Goal: Find specific page/section: Find specific page/section

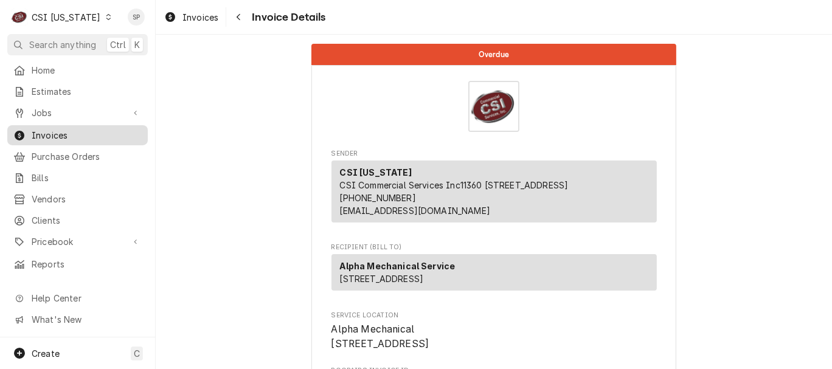
click at [119, 129] on span "Invoices" at bounding box center [87, 135] width 110 height 13
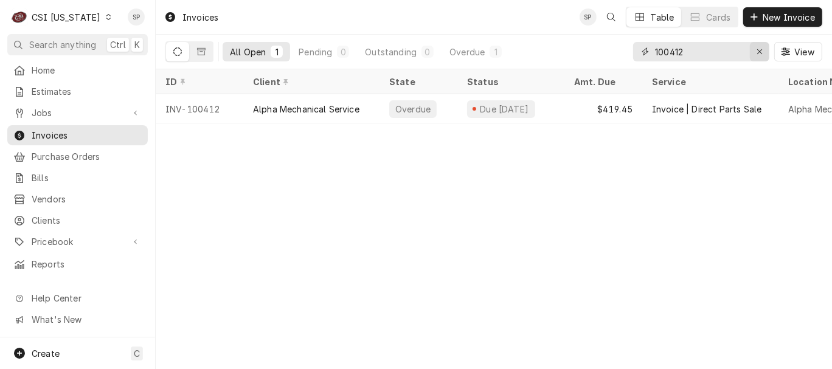
click at [758, 54] on icon "Erase input" at bounding box center [759, 51] width 7 height 9
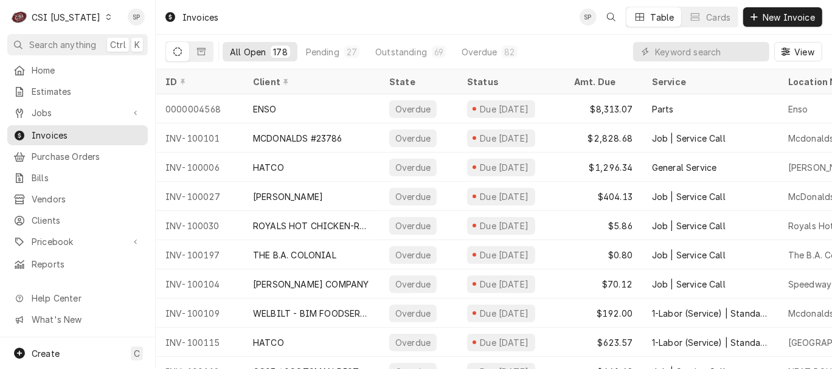
click at [106, 18] on icon "Dynamic Content Wrapper" at bounding box center [108, 17] width 5 height 6
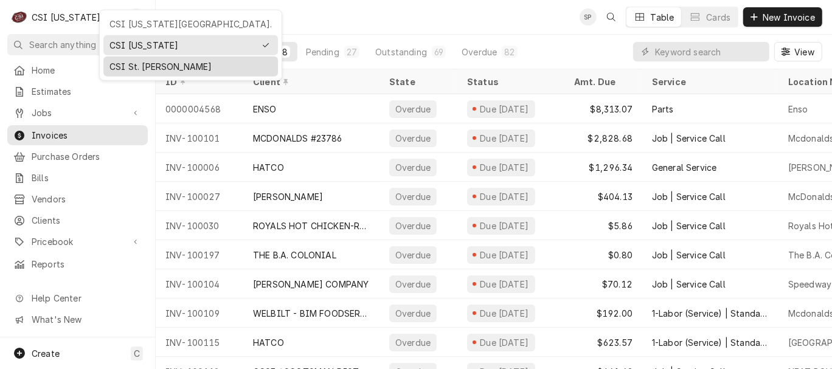
click at [111, 62] on div "CSI St. [PERSON_NAME]" at bounding box center [190, 66] width 162 height 13
